Goal: Find specific page/section: Find specific page/section

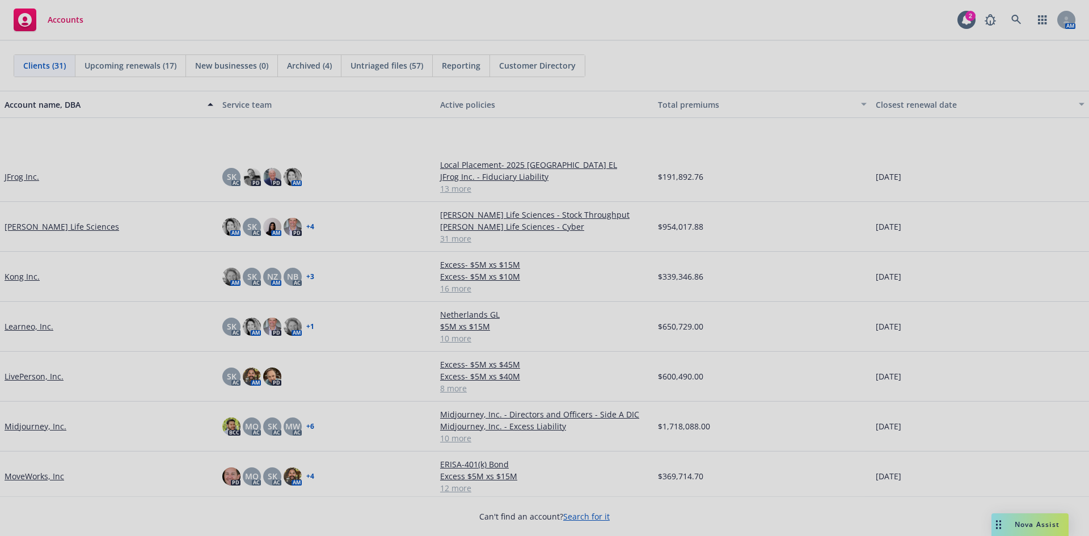
scroll to position [794, 0]
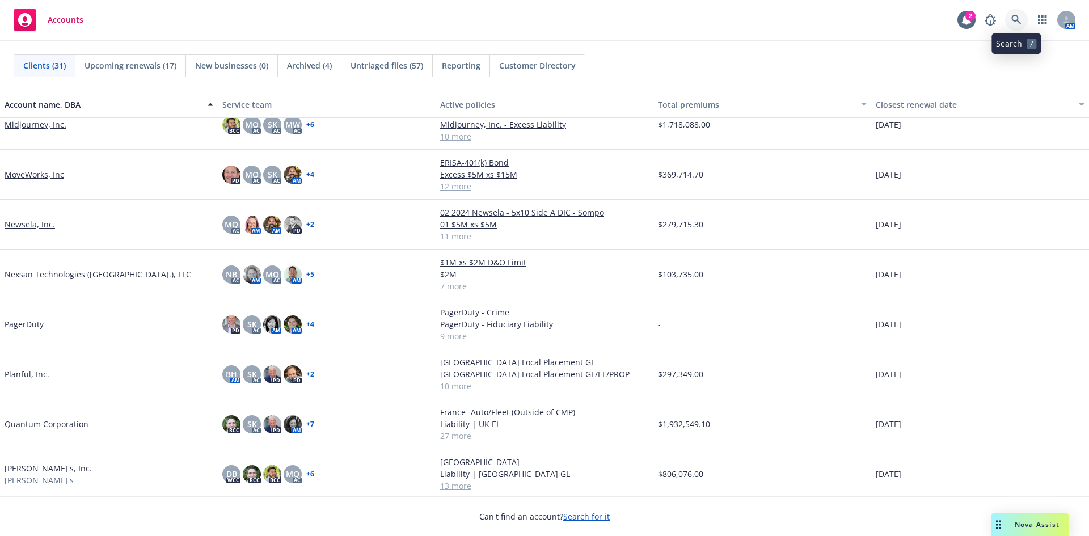
click at [1015, 19] on icon at bounding box center [1017, 20] width 10 height 10
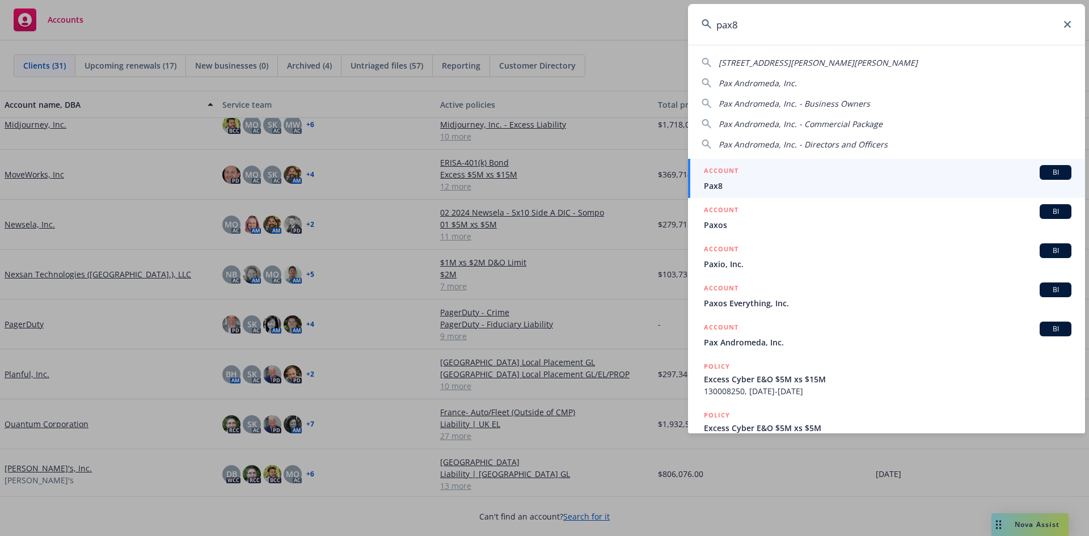
type input "pax8"
click at [770, 176] on div "ACCOUNT BI" at bounding box center [888, 172] width 368 height 15
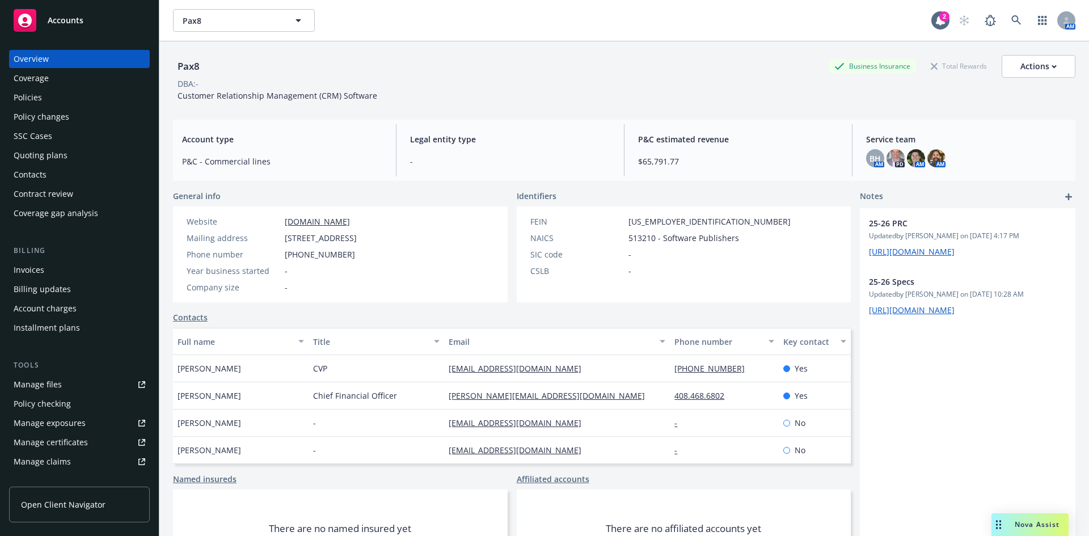
click at [43, 153] on div "Quoting plans" at bounding box center [41, 155] width 54 height 18
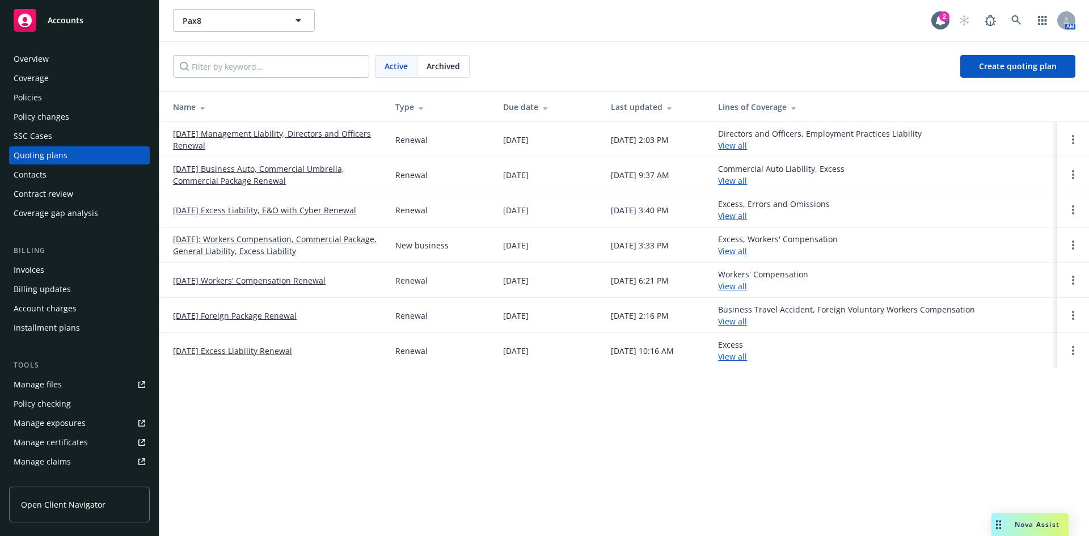
click at [41, 64] on div "Overview" at bounding box center [31, 59] width 35 height 18
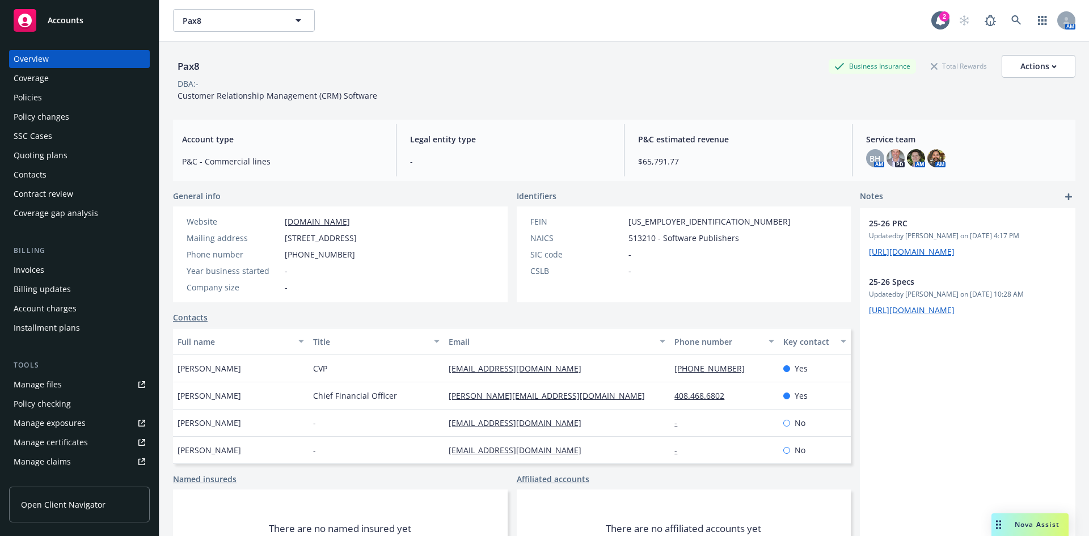
click at [27, 154] on div "Quoting plans" at bounding box center [41, 155] width 54 height 18
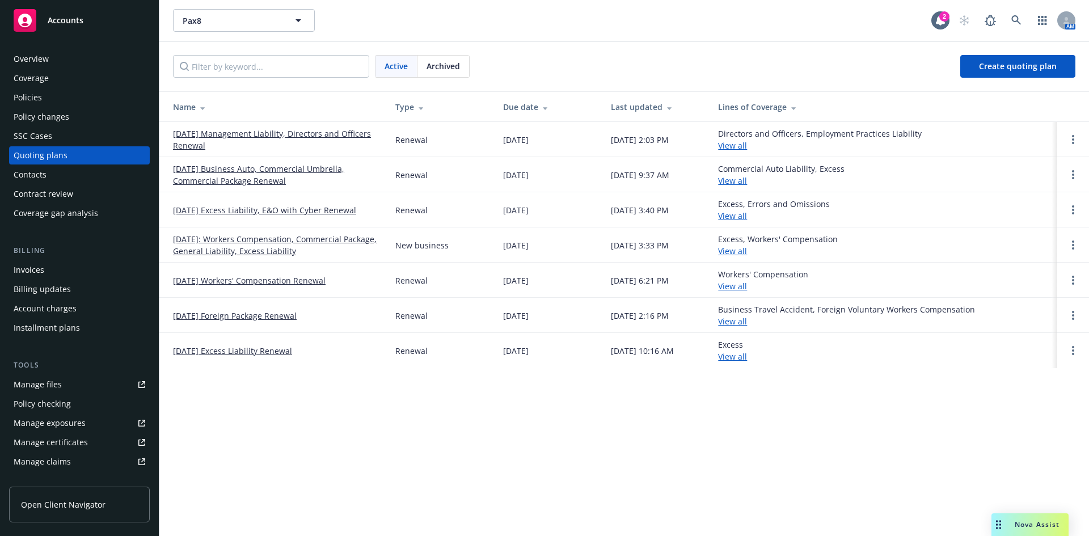
click at [277, 178] on link "[DATE] Business Auto, Commercial Umbrella, Commercial Package Renewal" at bounding box center [275, 175] width 204 height 24
